Goal: Information Seeking & Learning: Check status

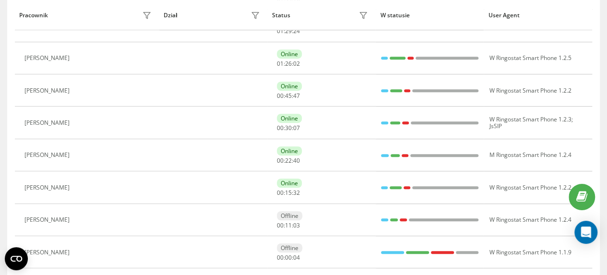
scroll to position [208, 0]
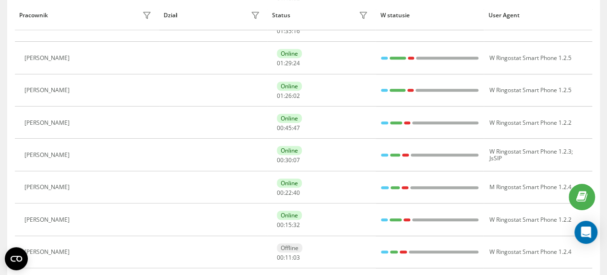
click at [67, 186] on div "[PERSON_NAME]" at bounding box center [48, 187] width 48 height 7
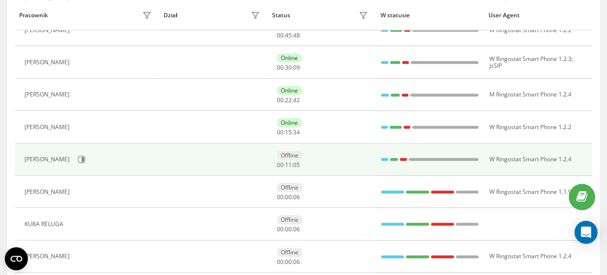
scroll to position [304, 0]
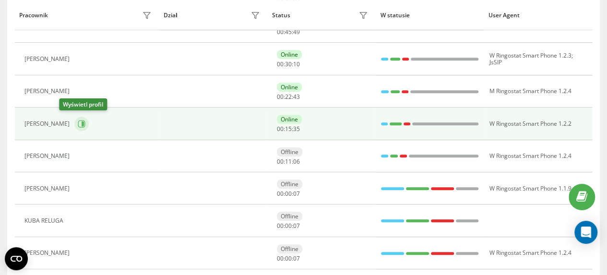
click at [82, 122] on icon at bounding box center [83, 123] width 2 height 5
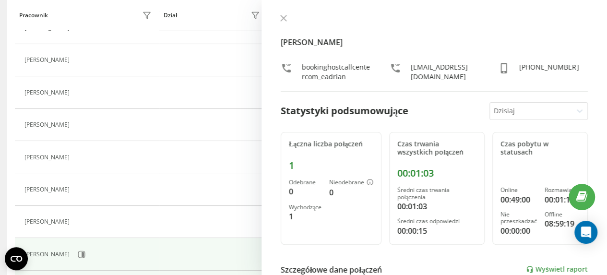
scroll to position [160, 0]
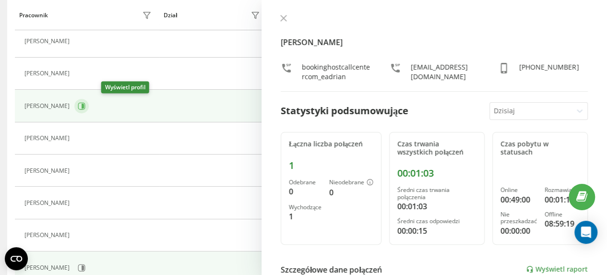
click at [85, 106] on icon at bounding box center [82, 106] width 8 height 8
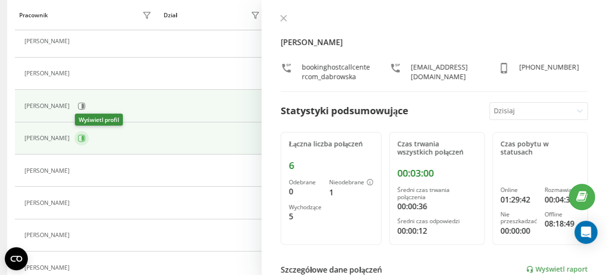
click at [84, 136] on icon at bounding box center [83, 138] width 2 height 5
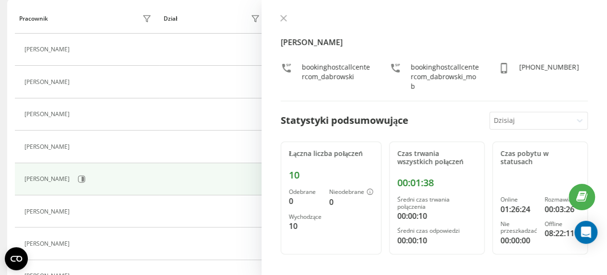
scroll to position [64, 0]
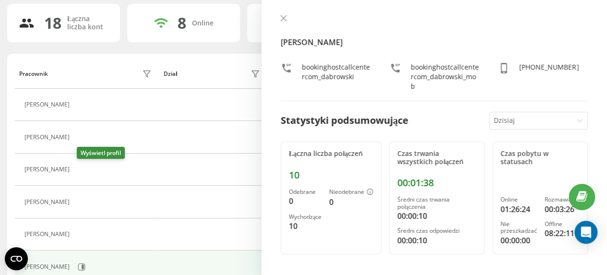
click at [84, 136] on icon at bounding box center [80, 137] width 8 height 8
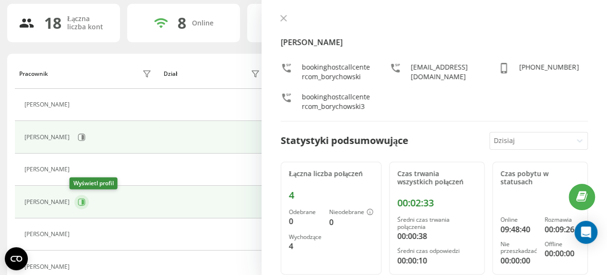
click at [82, 201] on icon at bounding box center [83, 202] width 2 height 5
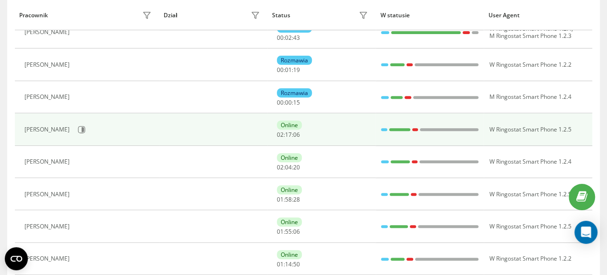
scroll to position [144, 0]
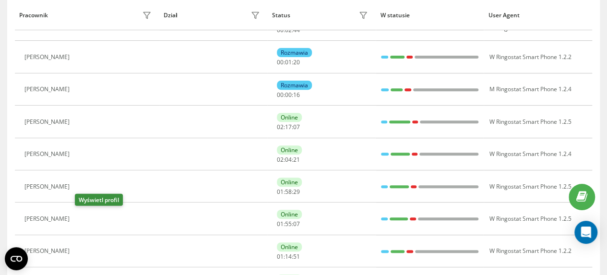
drag, startPoint x: 84, startPoint y: 216, endPoint x: 99, endPoint y: 221, distance: 15.2
click at [84, 217] on icon at bounding box center [80, 219] width 8 height 8
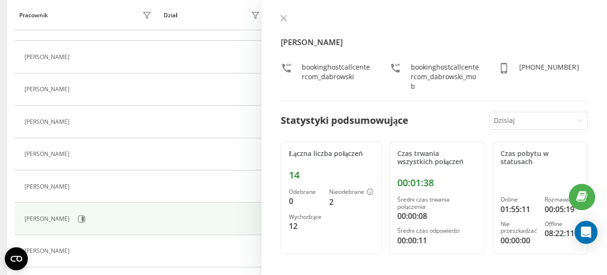
scroll to position [111, 0]
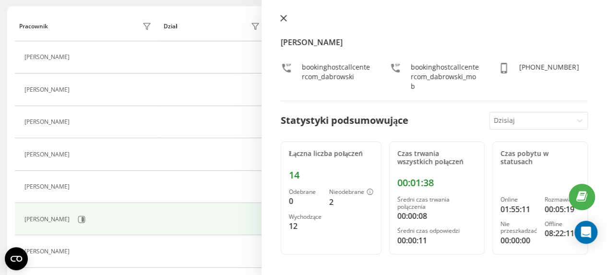
click at [284, 20] on icon at bounding box center [284, 18] width 6 height 6
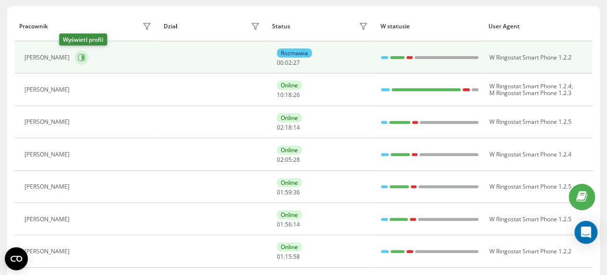
click at [82, 57] on icon at bounding box center [83, 57] width 2 height 5
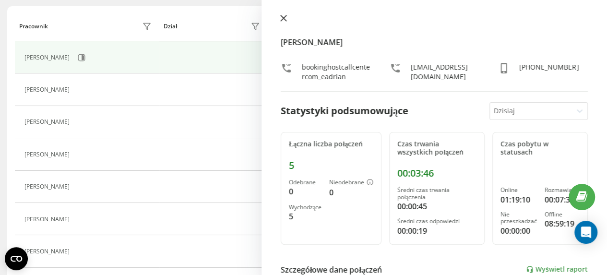
click at [284, 17] on icon at bounding box center [284, 18] width 6 height 6
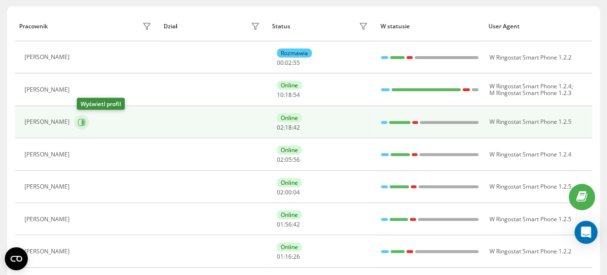
click at [84, 120] on icon at bounding box center [83, 121] width 2 height 5
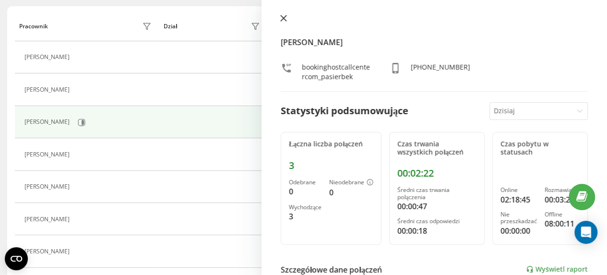
click at [283, 17] on icon at bounding box center [283, 18] width 7 height 7
